Goal: Information Seeking & Learning: Learn about a topic

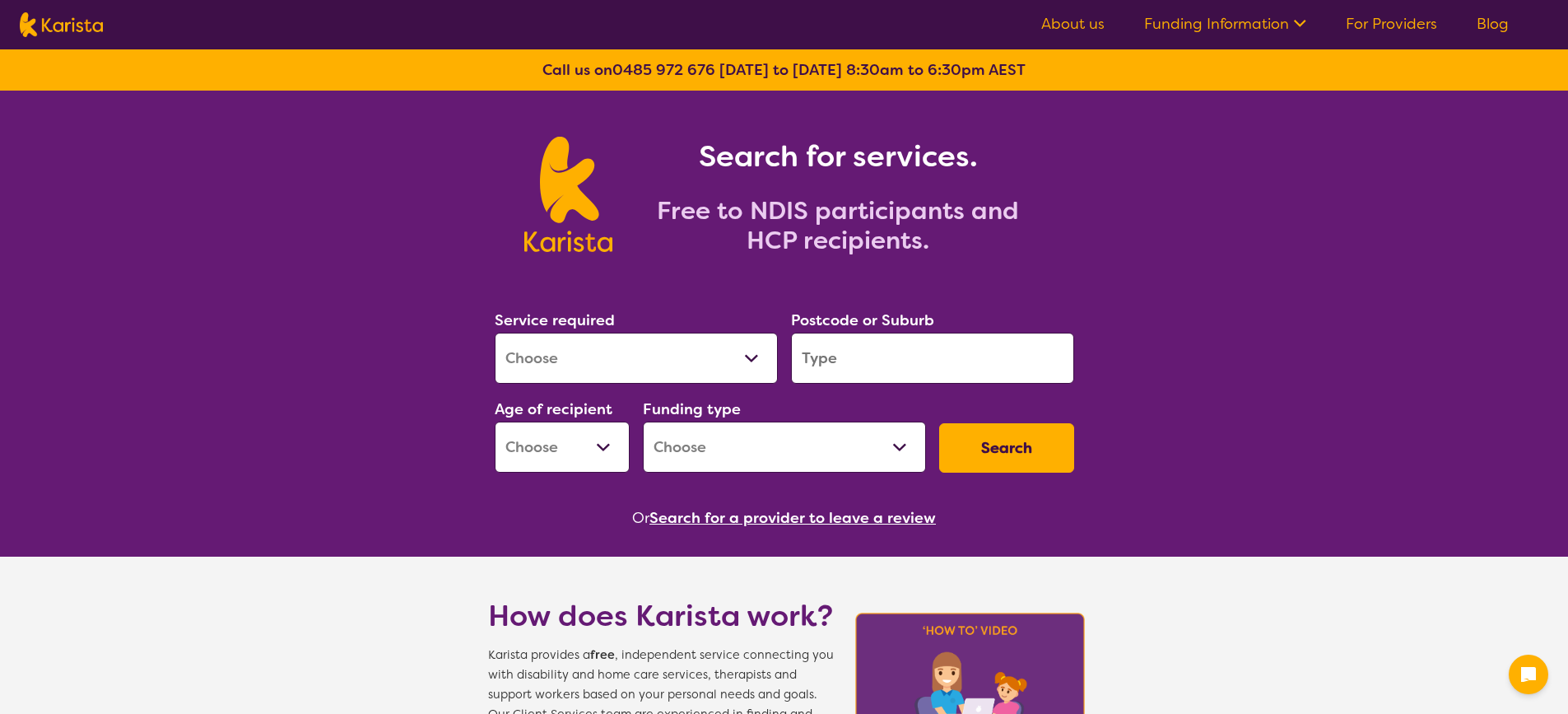
select select "Behaviour support"
click at [494, 332] on select "Allied Health Assistant Assessment ([MEDICAL_DATA] or [MEDICAL_DATA]) Behaviour…" at bounding box center [636, 357] width 283 height 51
select select "NDIS"
drag, startPoint x: 868, startPoint y: 360, endPoint x: 896, endPoint y: 348, distance: 30.5
click at [873, 359] on input "search" at bounding box center [932, 357] width 283 height 51
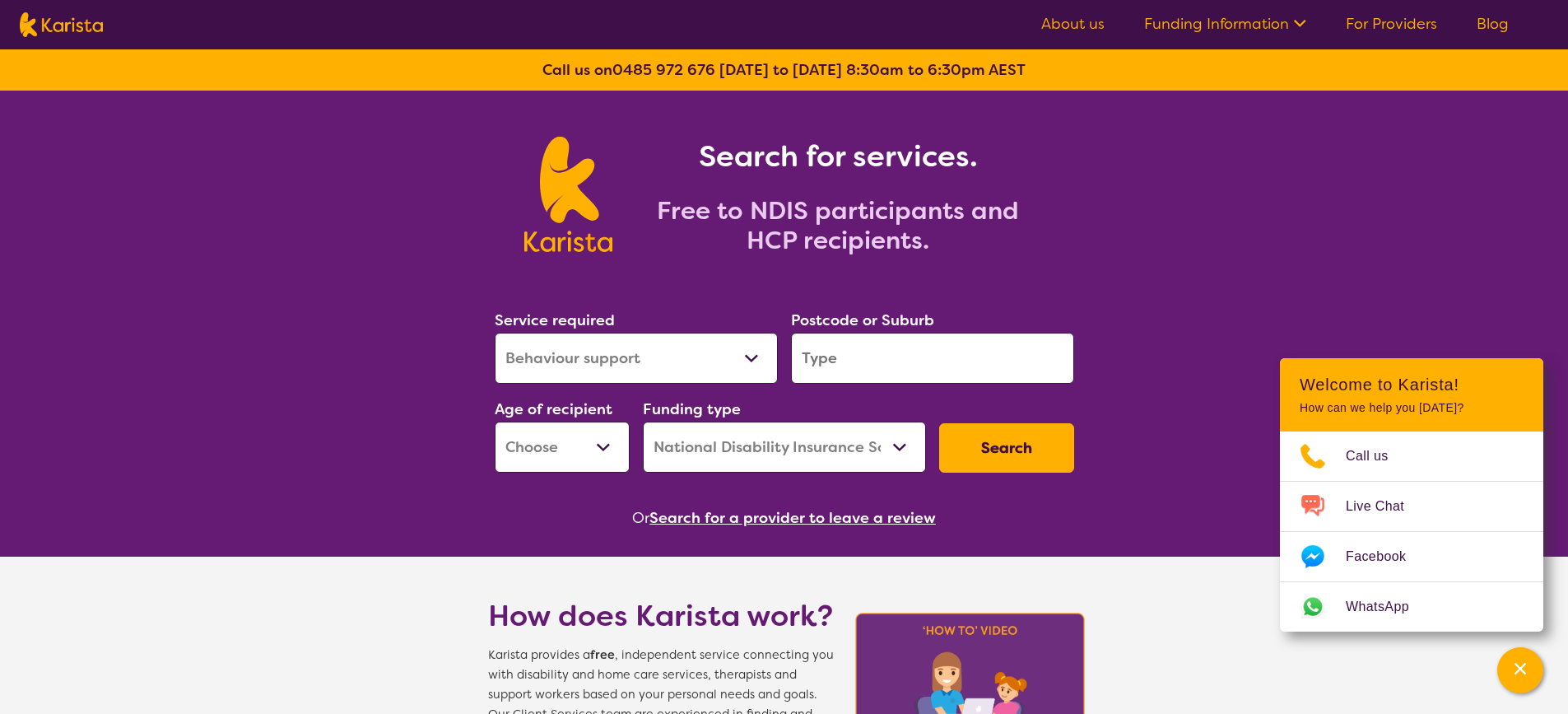
type input "2570"
click at [616, 440] on select "Early Childhood - 0 to 9 Child - 10 to 11 Adolescent - 12 to 17 Adult - 18 to 6…" at bounding box center [562, 446] width 135 height 51
select select "AS"
click at [494, 421] on select "Early Childhood - 0 to 9 Child - 10 to 11 Adolescent - 12 to 17 Adult - 18 to 6…" at bounding box center [562, 446] width 135 height 51
click at [1005, 434] on button "Search" at bounding box center [1006, 447] width 135 height 49
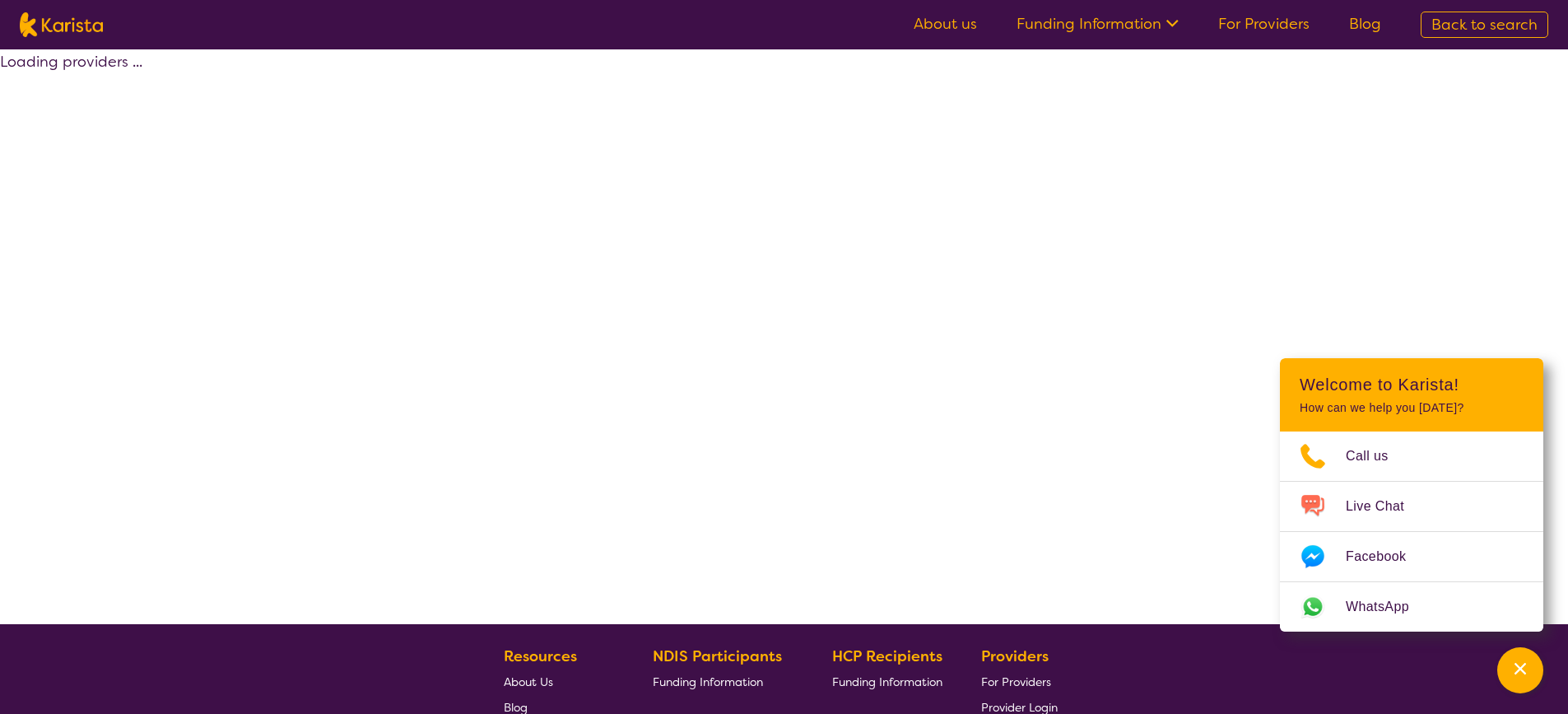
select select "by_score"
